Goal: Transaction & Acquisition: Obtain resource

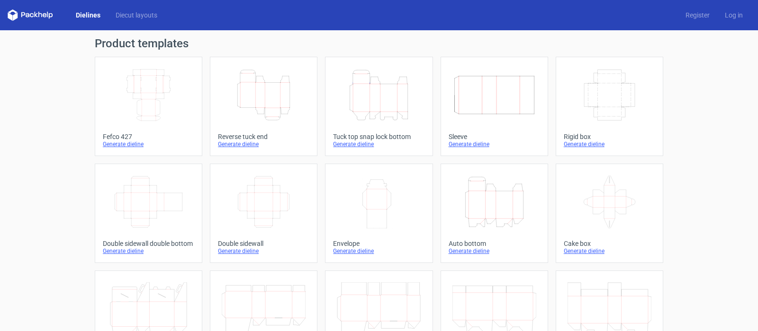
click at [259, 97] on icon "Height Depth Width" at bounding box center [264, 95] width 84 height 53
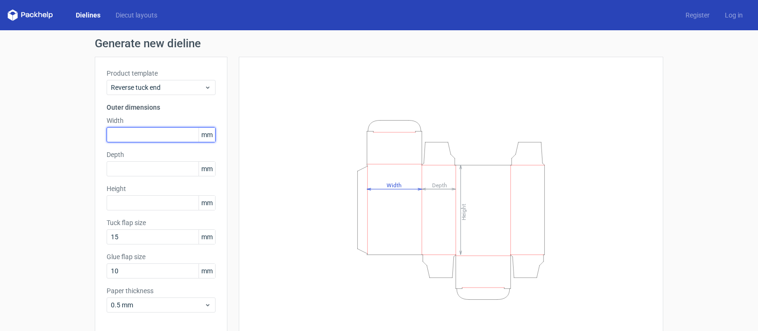
click at [122, 136] on input "text" at bounding box center [161, 134] width 109 height 15
type input "160"
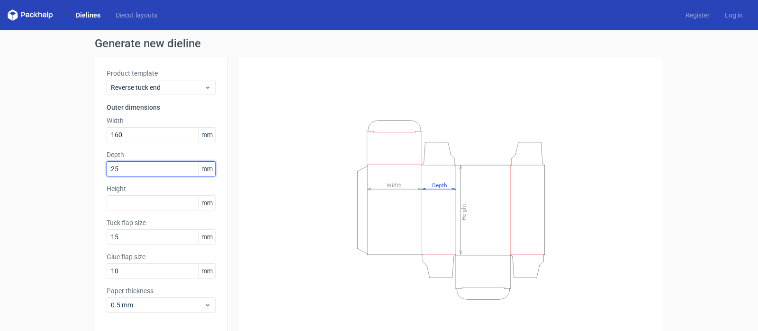
type input "25"
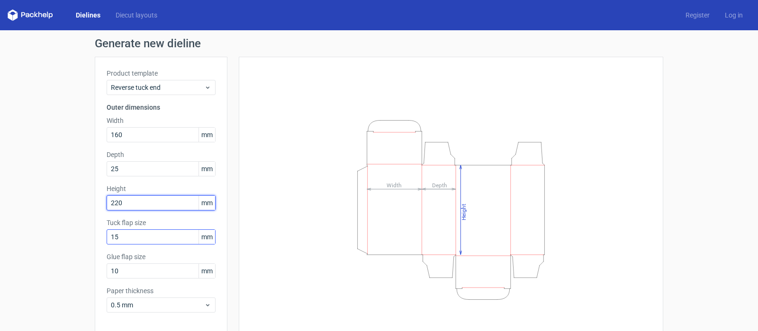
type input "220"
drag, startPoint x: 125, startPoint y: 239, endPoint x: 39, endPoint y: 238, distance: 86.2
click at [47, 238] on div "Generate new dieline Product template Reverse tuck end Outer dimensions Width 1…" at bounding box center [379, 200] width 758 height 340
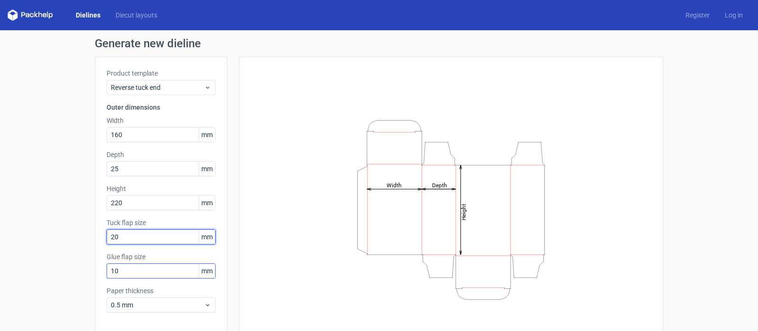
type input "20"
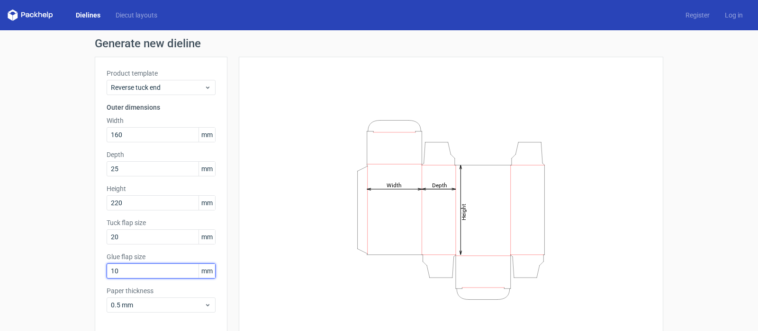
drag, startPoint x: 123, startPoint y: 267, endPoint x: 90, endPoint y: 261, distance: 33.2
click at [95, 263] on div "Product template Reverse tuck end Outer dimensions Width 160 mm Depth 25 mm Hei…" at bounding box center [161, 195] width 133 height 276
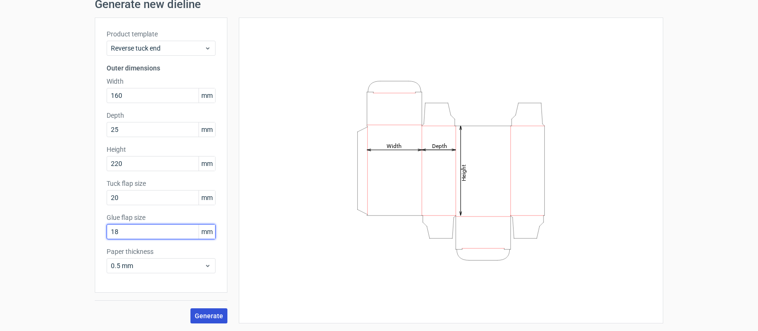
type input "18"
click at [204, 317] on span "Generate" at bounding box center [209, 316] width 28 height 7
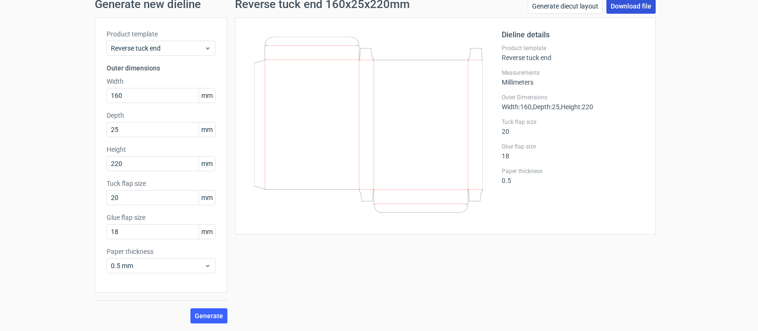
click at [627, 6] on link "Download file" at bounding box center [630, 6] width 49 height 15
